Goal: Information Seeking & Learning: Learn about a topic

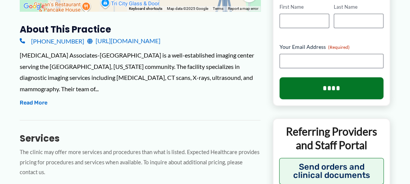
scroll to position [288, 0]
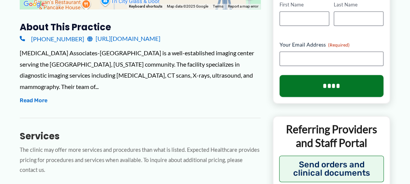
click at [27, 96] on button "Read More" at bounding box center [34, 100] width 28 height 9
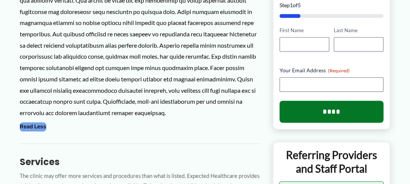
scroll to position [0, 0]
